Goal: Navigation & Orientation: Find specific page/section

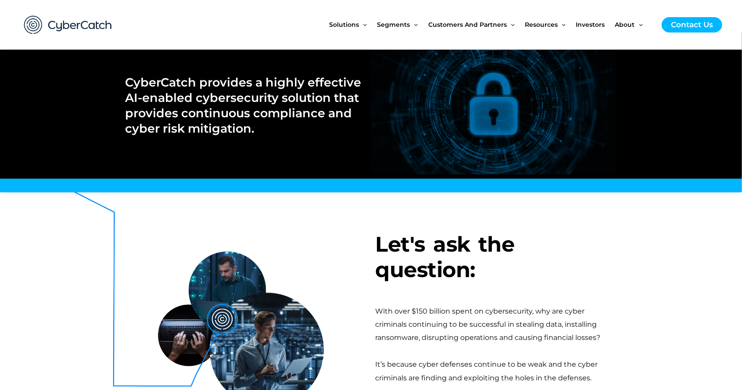
scroll to position [18, 0]
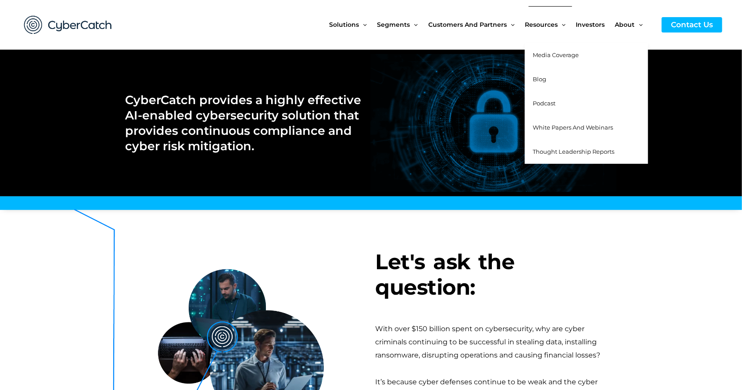
click at [560, 26] on span "Menu Toggle" at bounding box center [562, 25] width 8 height 8
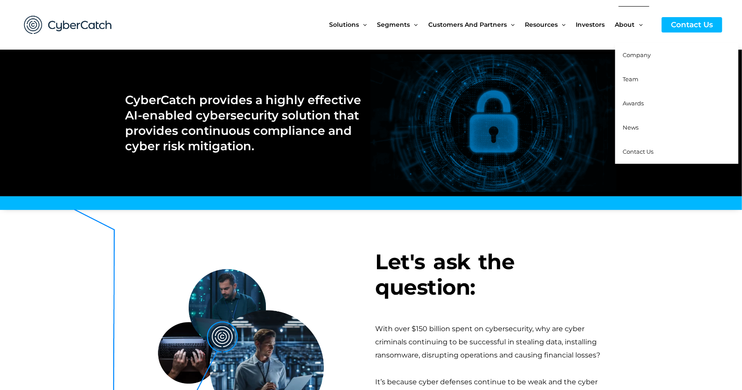
click at [638, 25] on span "Menu Toggle" at bounding box center [639, 25] width 8 height 8
click at [645, 60] on link "Company" at bounding box center [676, 55] width 123 height 24
